Goal: Entertainment & Leisure: Consume media (video, audio)

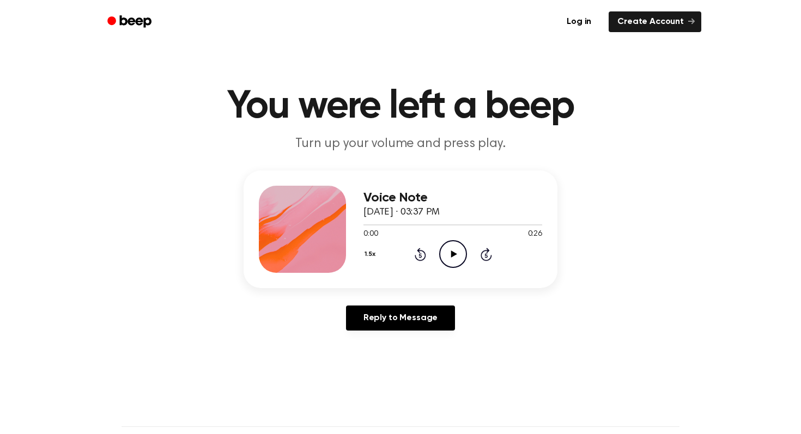
click at [449, 256] on icon "Play Audio" at bounding box center [453, 254] width 28 height 28
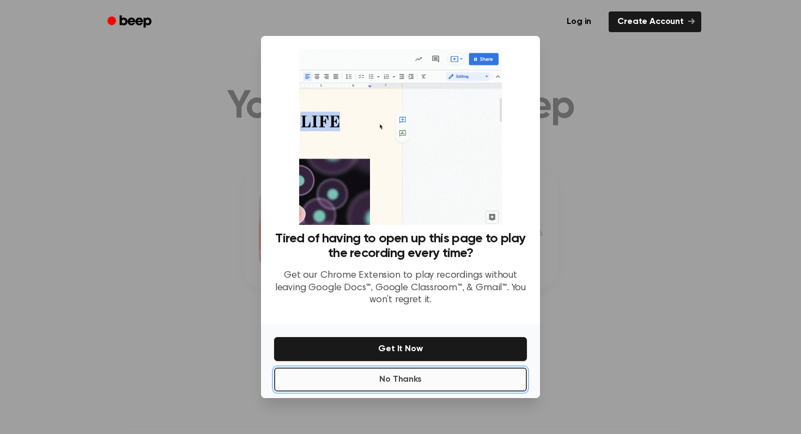
click at [448, 379] on button "No Thanks" at bounding box center [400, 380] width 253 height 24
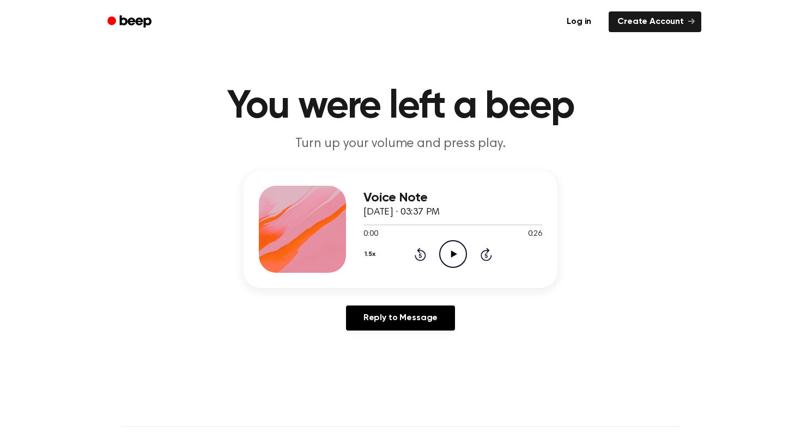
click at [454, 256] on icon "Play Audio" at bounding box center [453, 254] width 28 height 28
click at [454, 256] on icon at bounding box center [453, 254] width 5 height 7
click at [454, 256] on icon "Play Audio" at bounding box center [453, 254] width 28 height 28
click at [454, 247] on icon "Play Audio" at bounding box center [453, 254] width 28 height 28
click at [453, 250] on icon "Play Audio" at bounding box center [453, 254] width 28 height 28
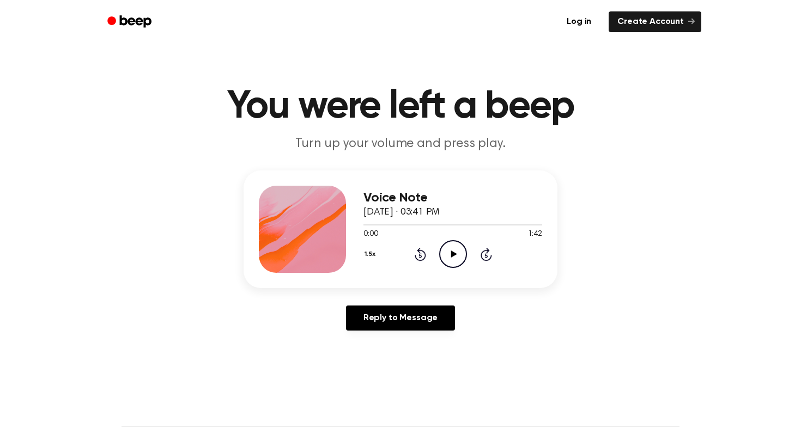
click at [453, 243] on icon "Play Audio" at bounding box center [453, 254] width 28 height 28
